Goal: Information Seeking & Learning: Learn about a topic

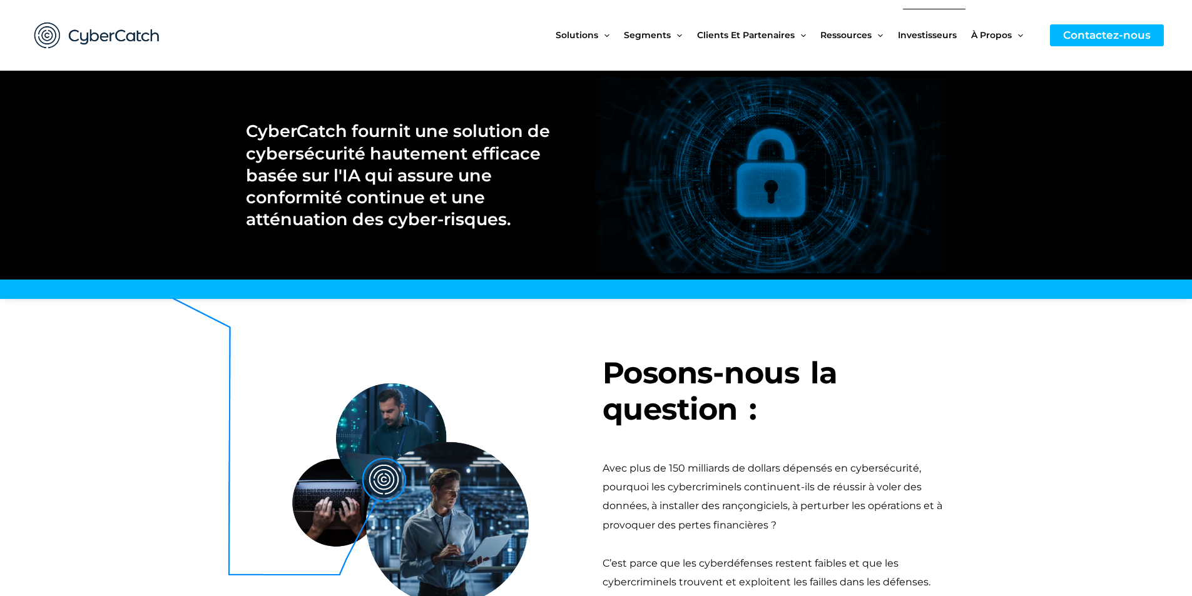
click at [913, 33] on font "Investisseurs" at bounding box center [927, 34] width 59 height 11
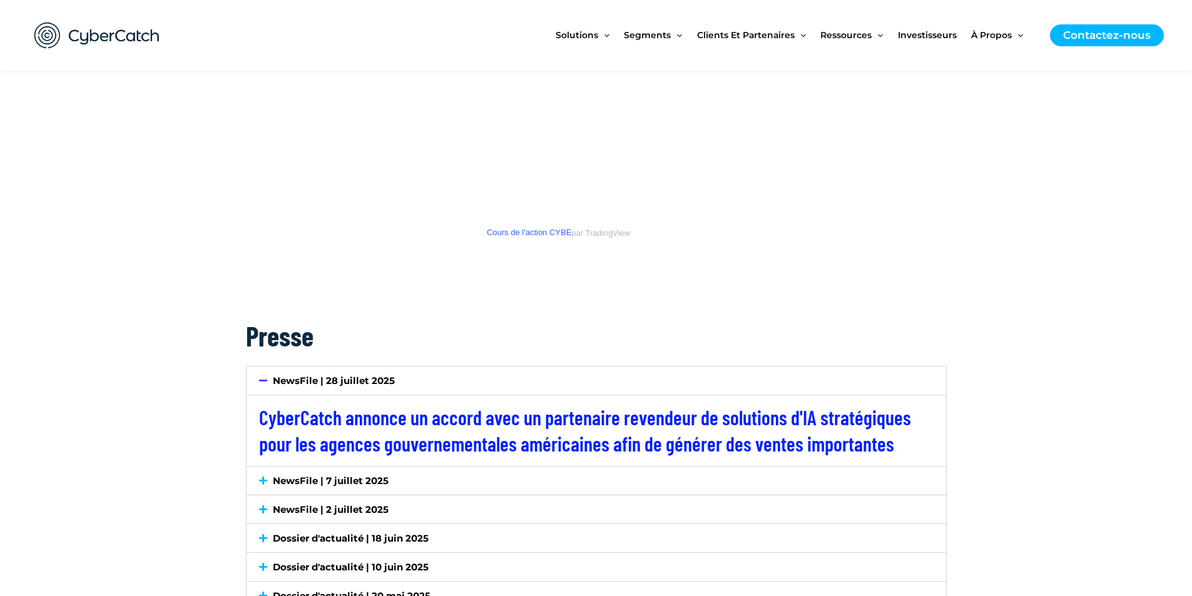
scroll to position [1627, 0]
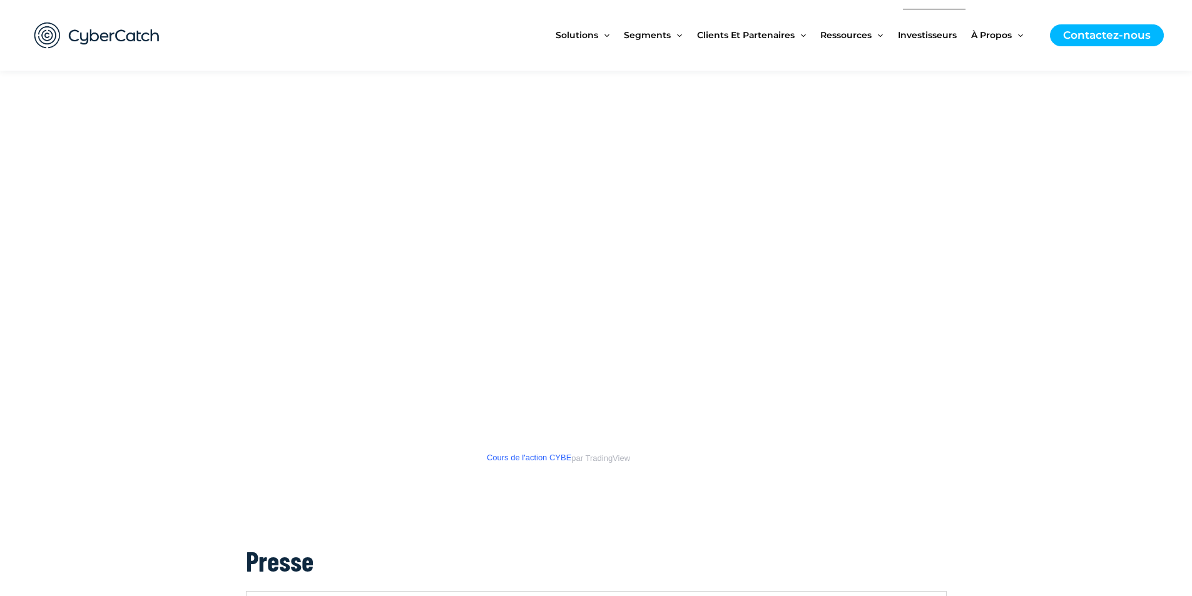
click at [924, 36] on font "Investisseurs" at bounding box center [927, 34] width 59 height 11
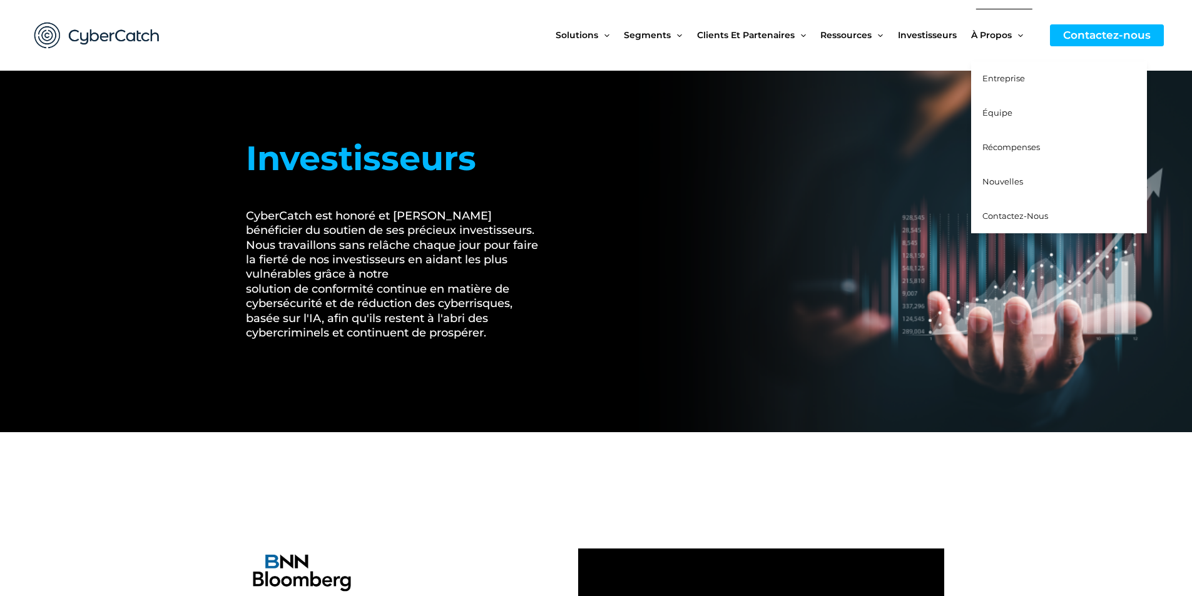
click at [999, 74] on font "Entreprise" at bounding box center [1003, 78] width 43 height 10
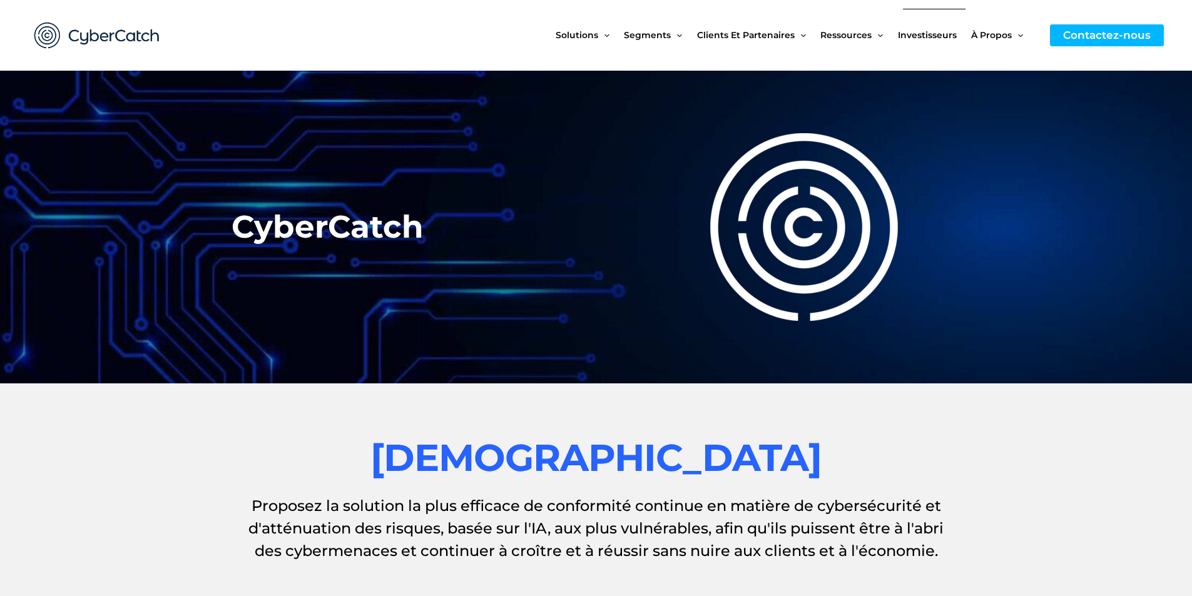
click at [917, 33] on font "Investisseurs" at bounding box center [927, 34] width 59 height 11
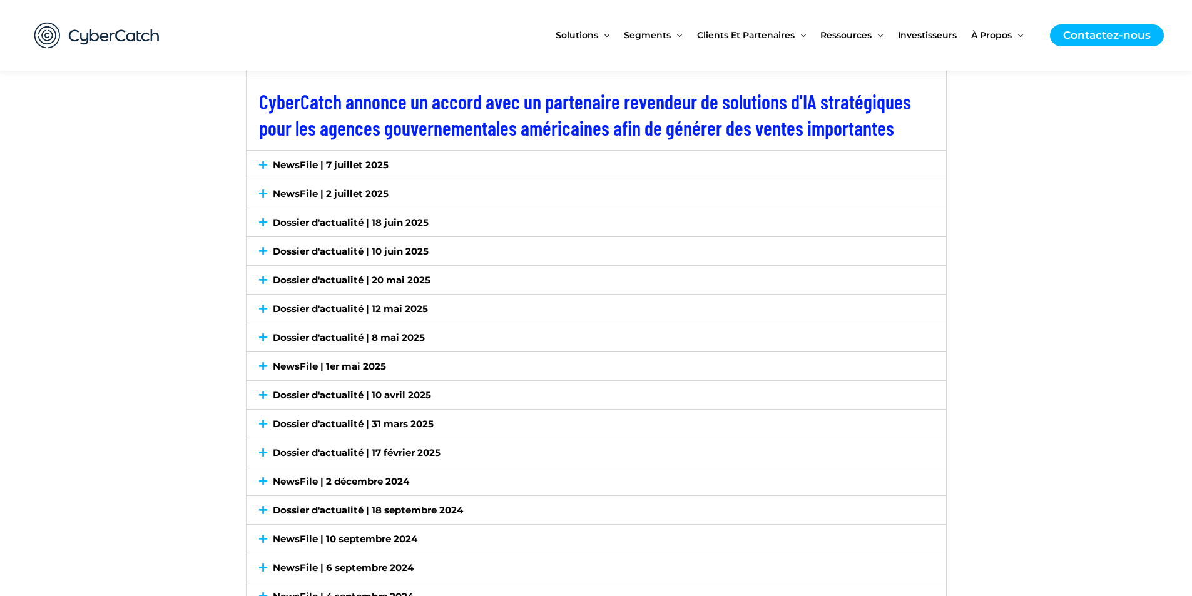
scroll to position [2190, 0]
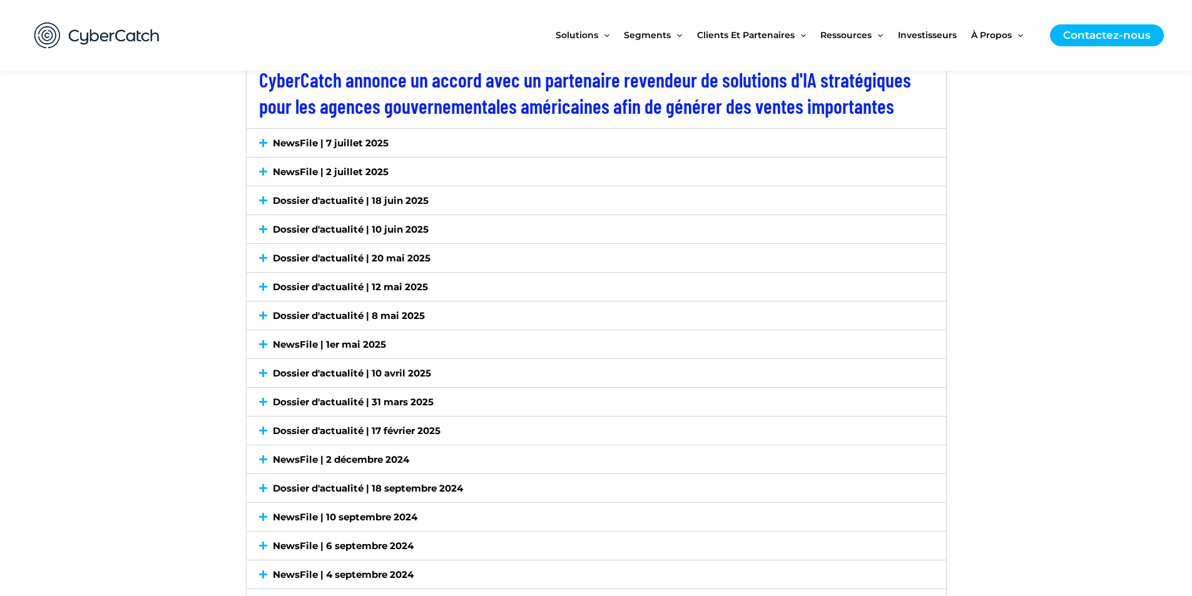
click at [349, 140] on font "NewsFile | 7 juillet 2025" at bounding box center [331, 143] width 116 height 12
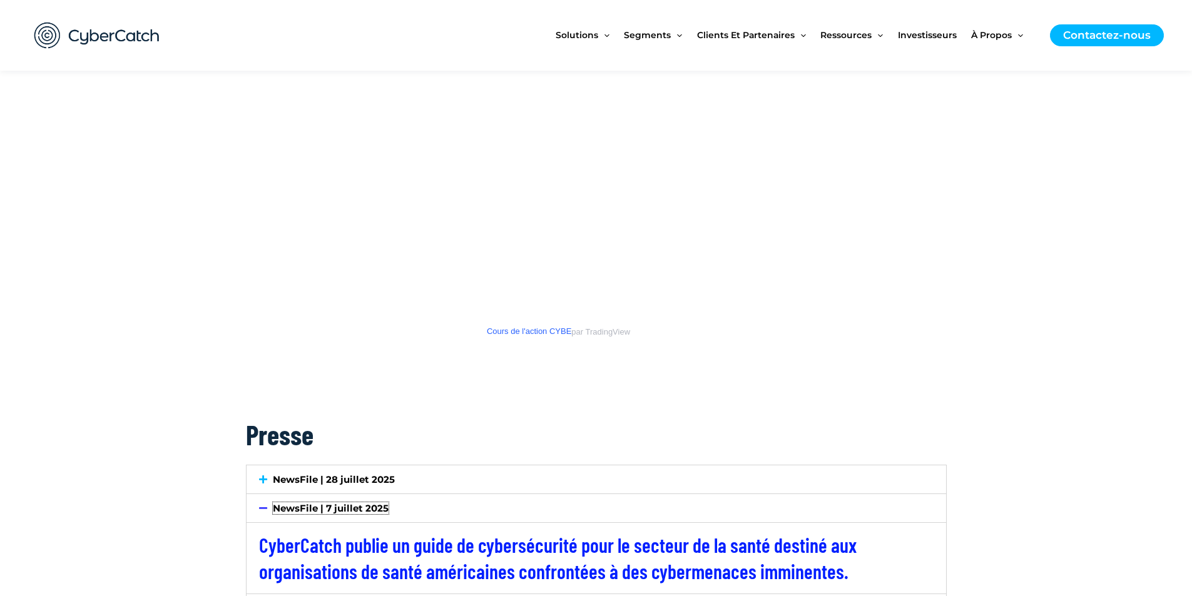
scroll to position [1752, 0]
